Goal: Transaction & Acquisition: Download file/media

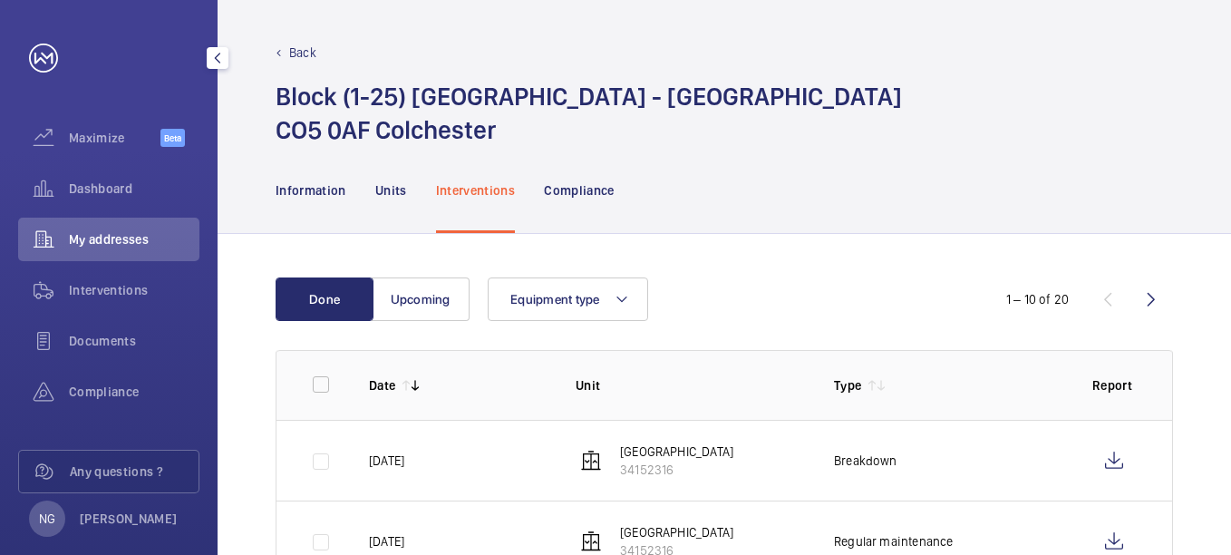
click at [91, 240] on span "My addresses" at bounding box center [134, 239] width 131 height 18
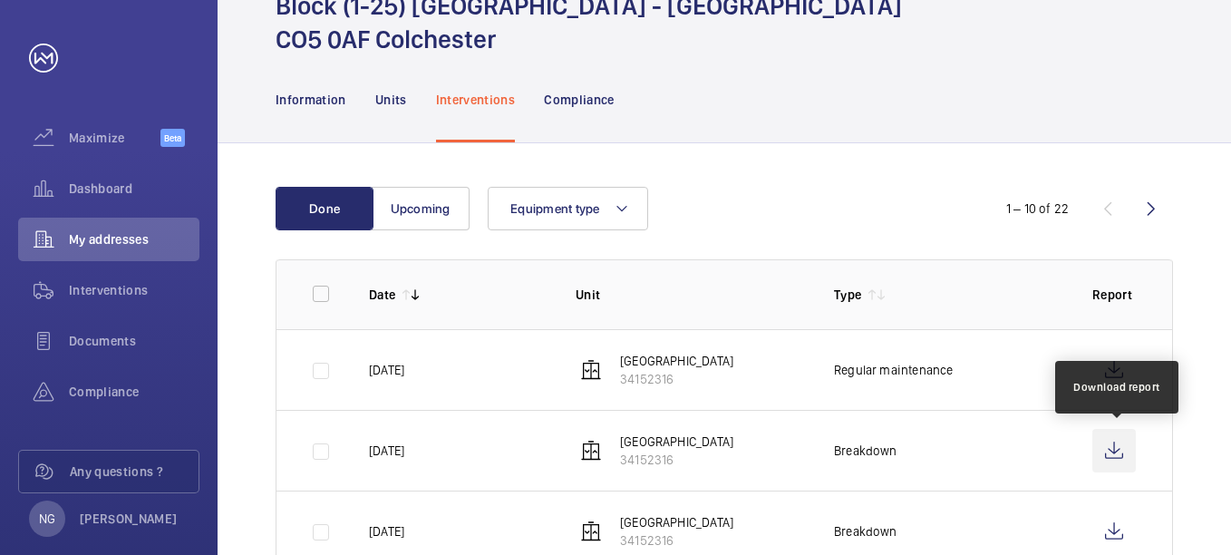
scroll to position [91, 0]
click at [1108, 450] on wm-front-icon-button at bounding box center [1115, 451] width 44 height 44
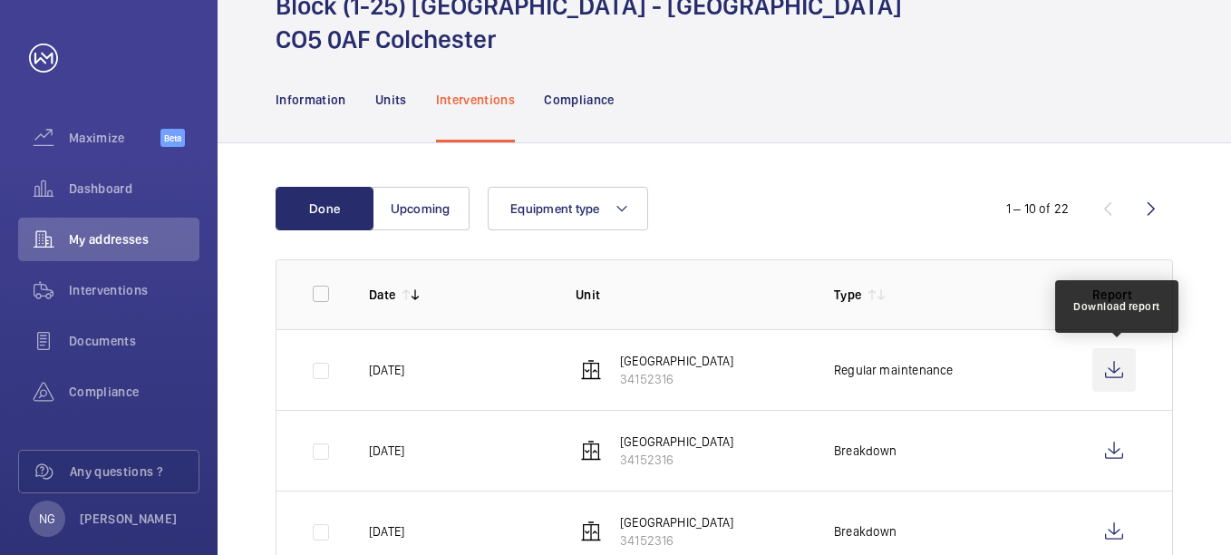
click at [1114, 375] on wm-front-icon-button at bounding box center [1115, 370] width 44 height 44
